Goal: Information Seeking & Learning: Learn about a topic

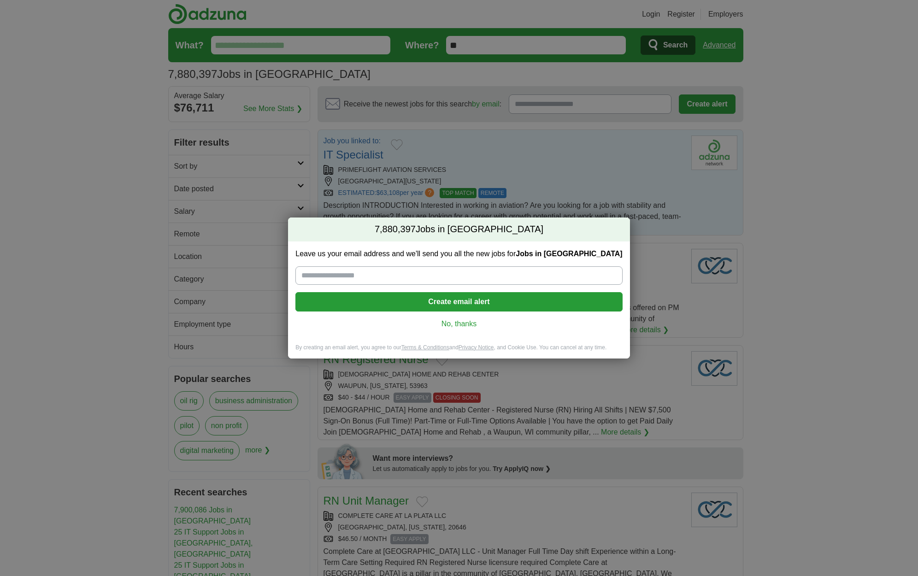
click at [467, 322] on link "No, thanks" at bounding box center [459, 324] width 312 height 10
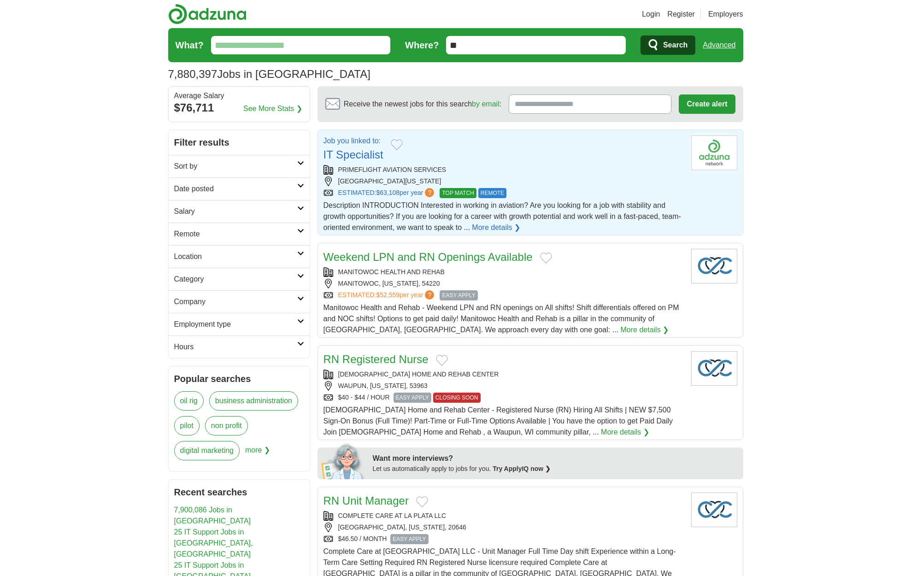
click at [367, 154] on link "IT Specialist" at bounding box center [354, 154] width 60 height 12
